Goal: Go to known website: Access a specific website the user already knows

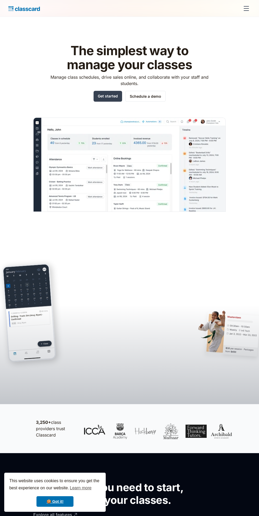
click at [246, 10] on div "menu" at bounding box center [245, 10] width 5 height 1
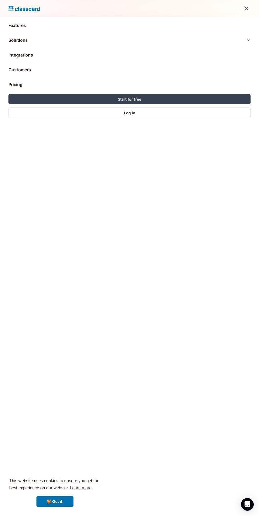
click at [157, 117] on link "Log in" at bounding box center [129, 112] width 242 height 11
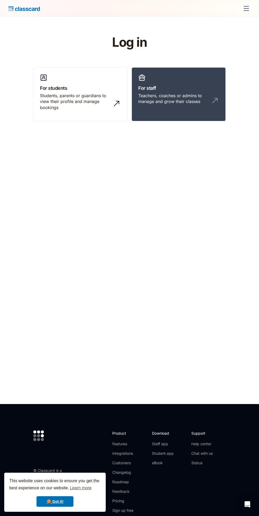
click at [194, 97] on div "Teachers, coaches or admins to manage and grow their classes" at bounding box center [173, 99] width 70 height 12
